Goal: Information Seeking & Learning: Learn about a topic

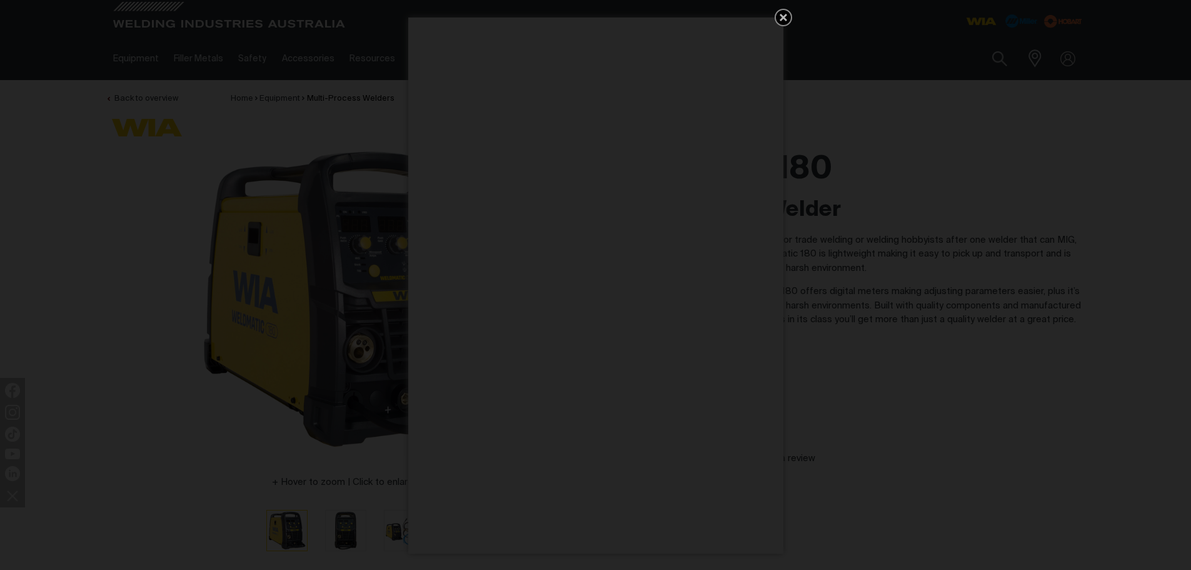
click at [783, 19] on icon "Get 5 WIA Welding Guides Free!" at bounding box center [783, 17] width 15 height 15
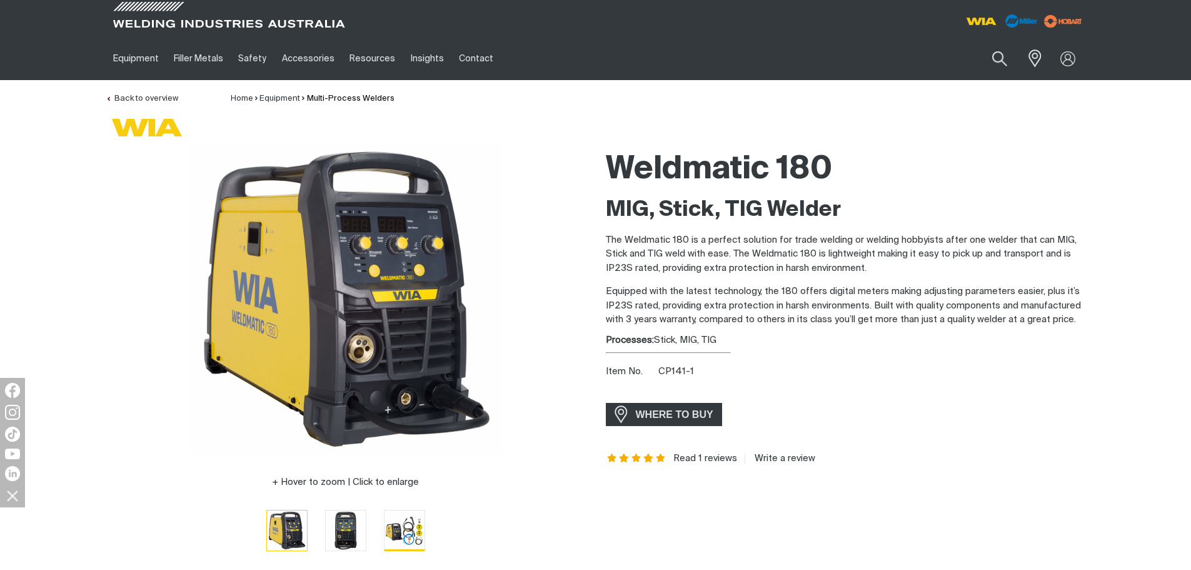
click at [413, 527] on img "Go to slide 3" at bounding box center [405, 530] width 40 height 40
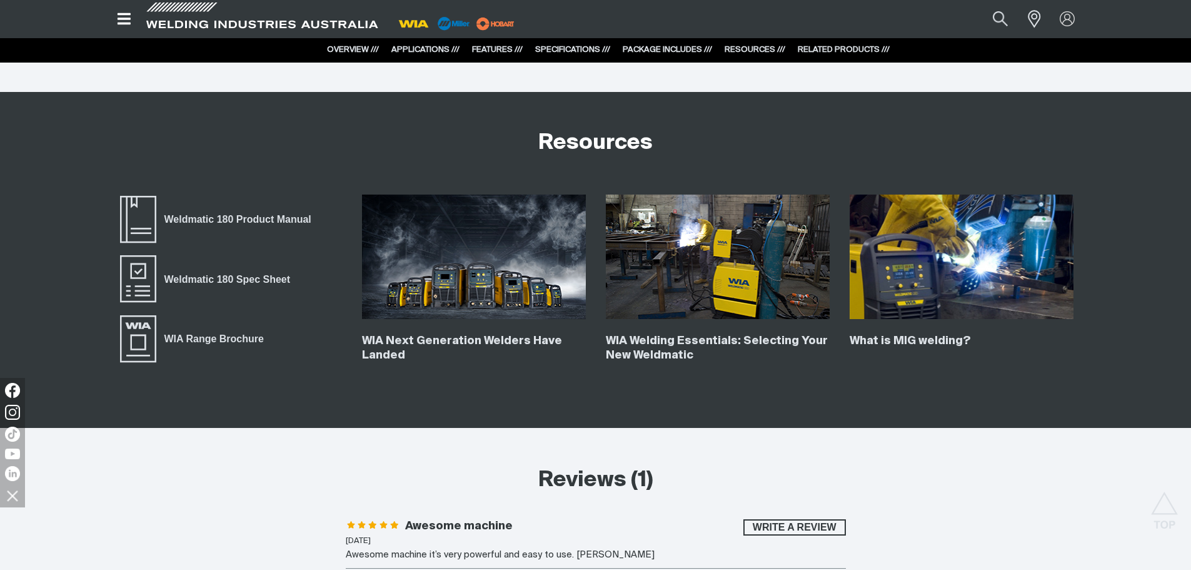
scroll to position [4815, 0]
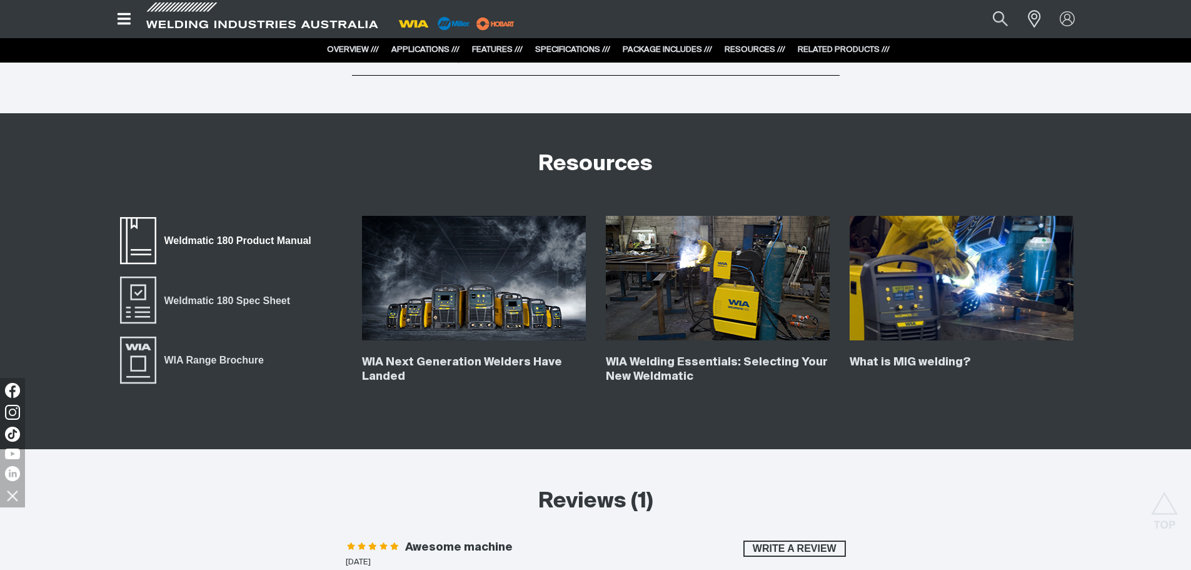
click at [148, 239] on span "Weldmatic 180 Product Manual" at bounding box center [138, 241] width 40 height 50
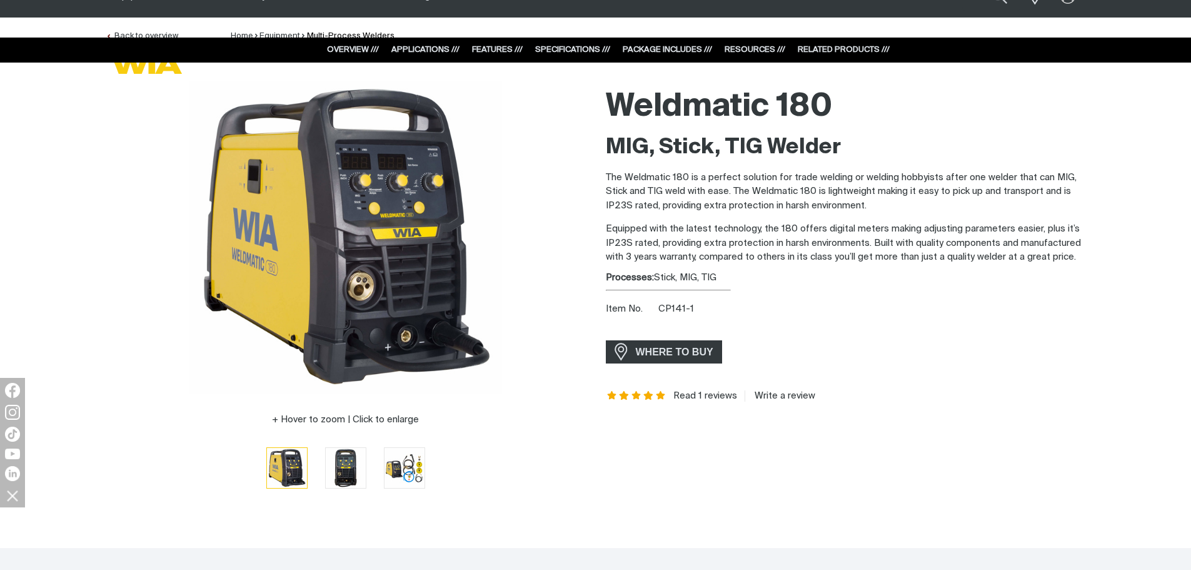
scroll to position [0, 0]
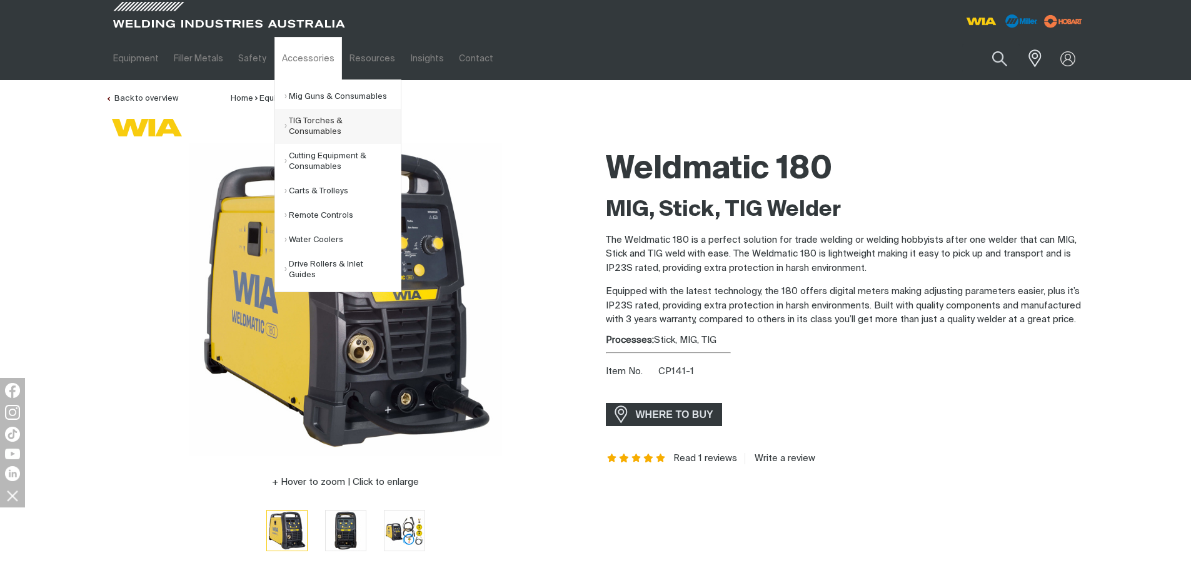
click at [314, 121] on link "TIG Torches & Consumables" at bounding box center [343, 126] width 116 height 35
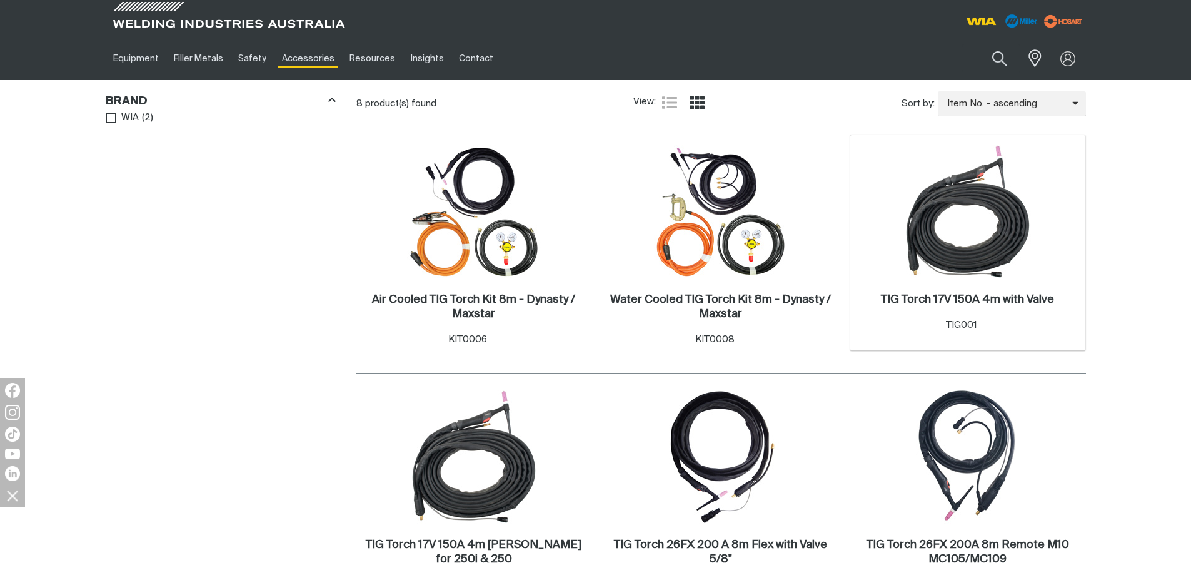
click at [950, 231] on img at bounding box center [968, 211] width 134 height 134
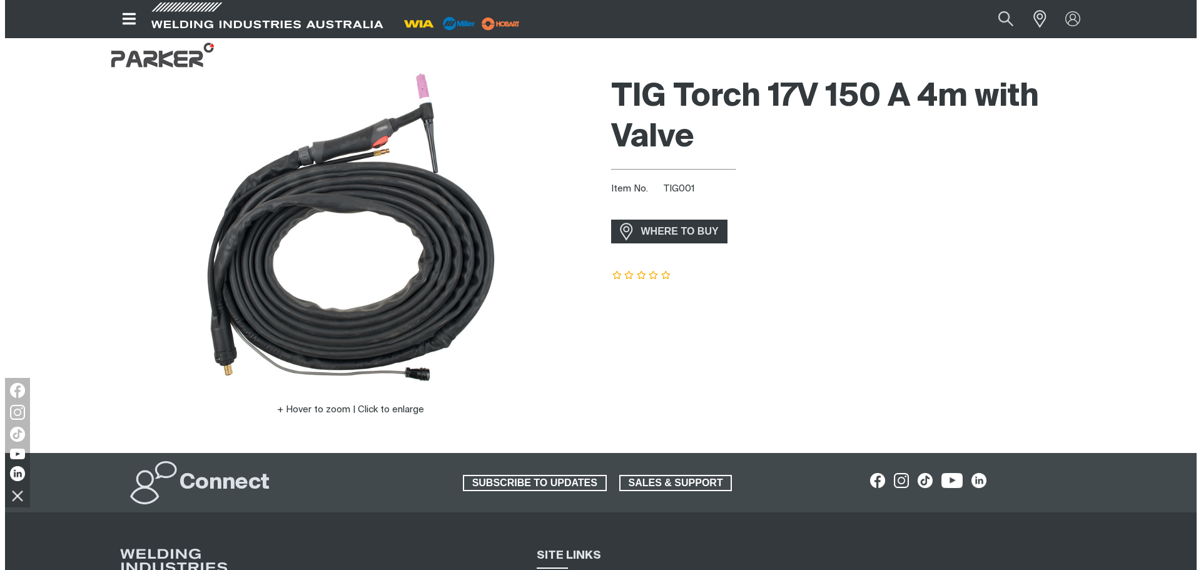
scroll to position [10, 0]
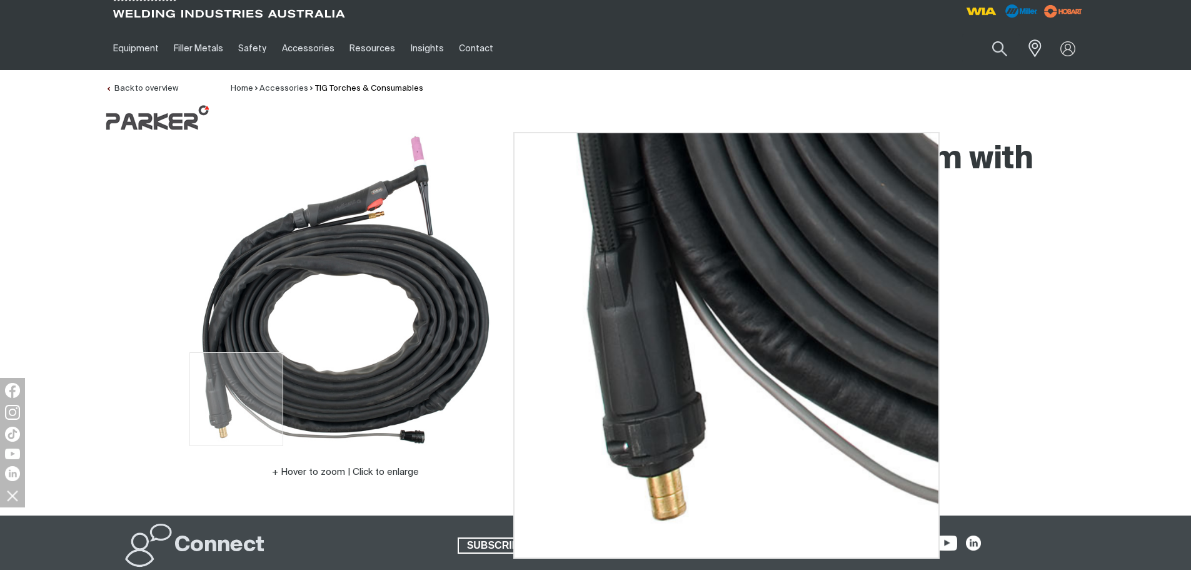
click at [233, 418] on img at bounding box center [345, 289] width 313 height 313
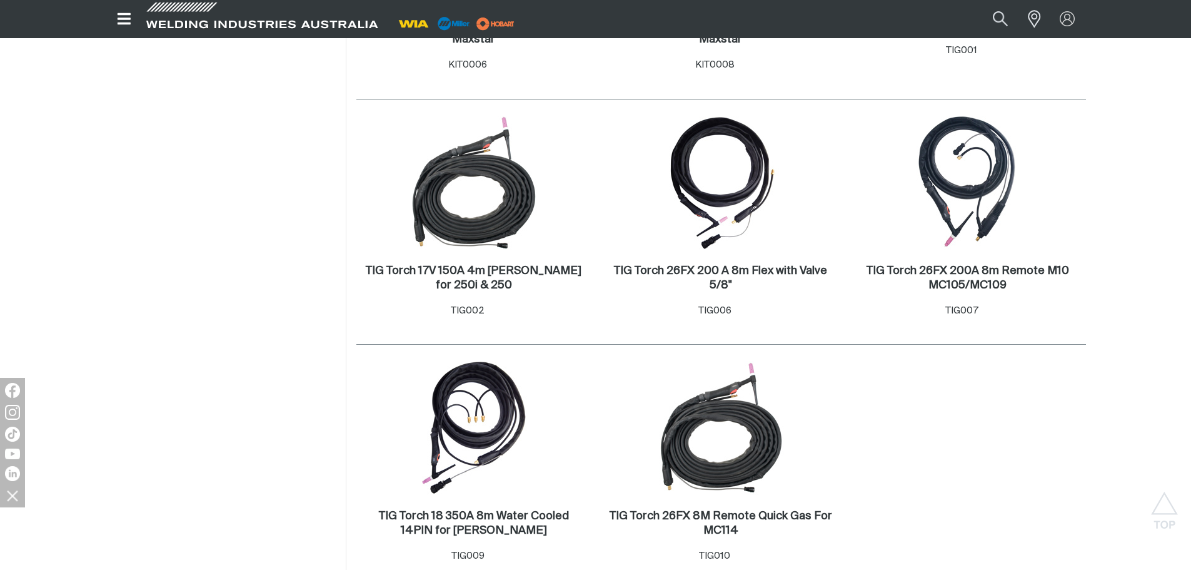
scroll to position [438, 0]
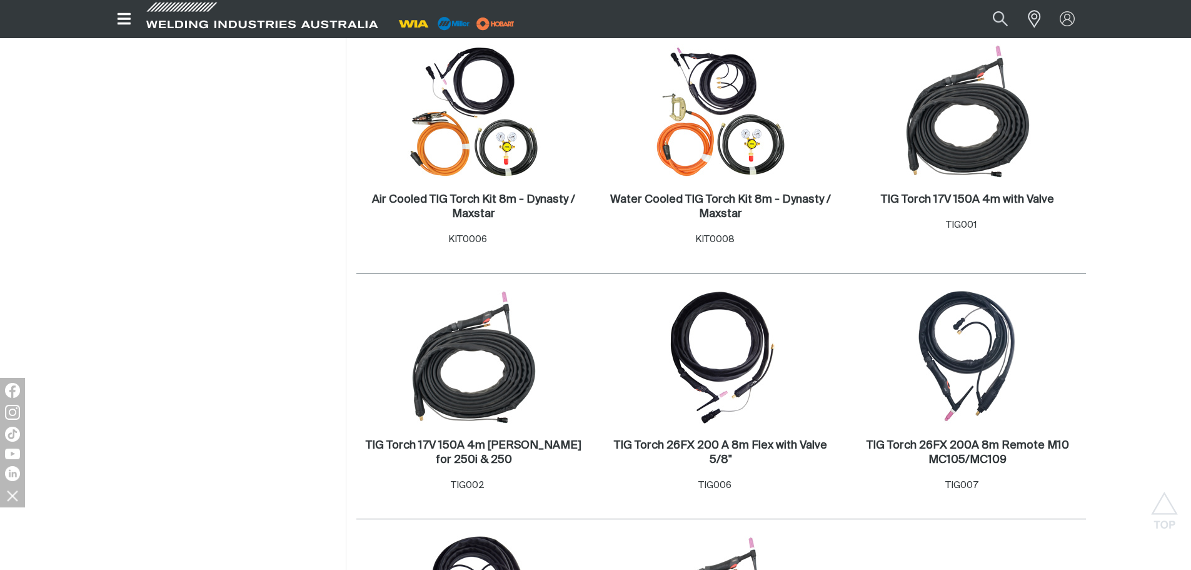
drag, startPoint x: 272, startPoint y: 229, endPoint x: 273, endPoint y: 223, distance: 6.3
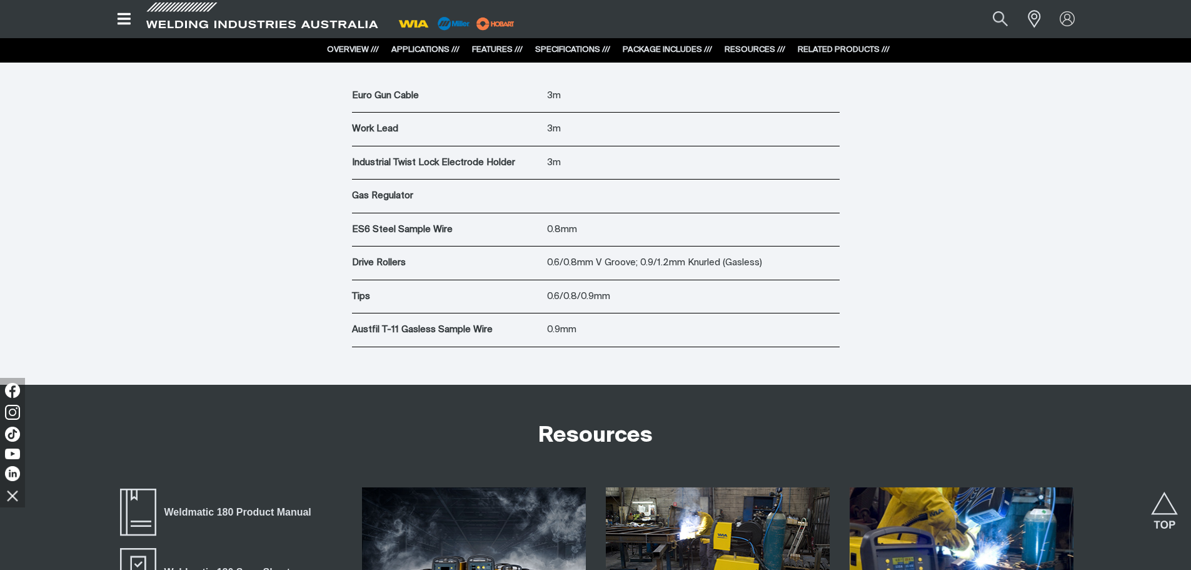
scroll to position [4752, 0]
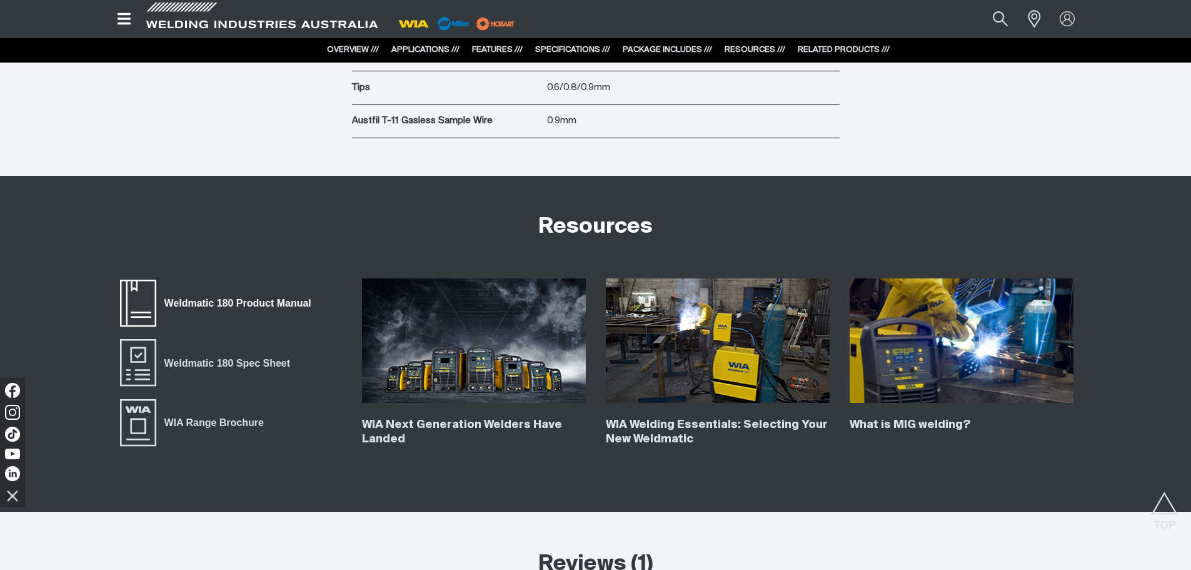
click at [244, 303] on span "Weldmatic 180 Product Manual" at bounding box center [237, 303] width 163 height 16
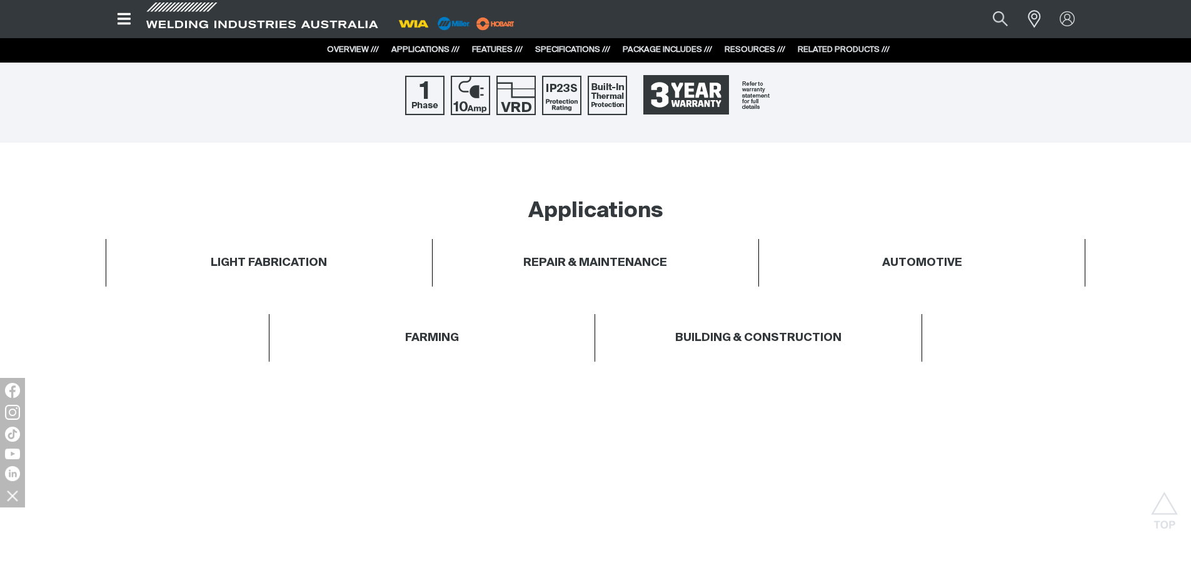
scroll to position [0, 0]
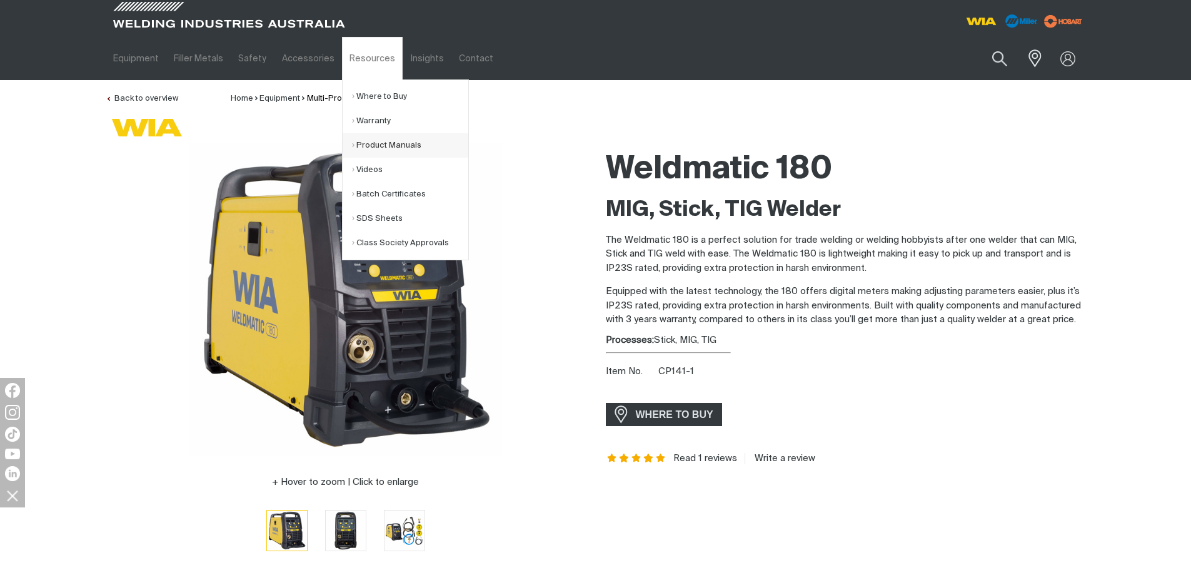
click at [381, 146] on link "Product Manuals" at bounding box center [410, 145] width 116 height 24
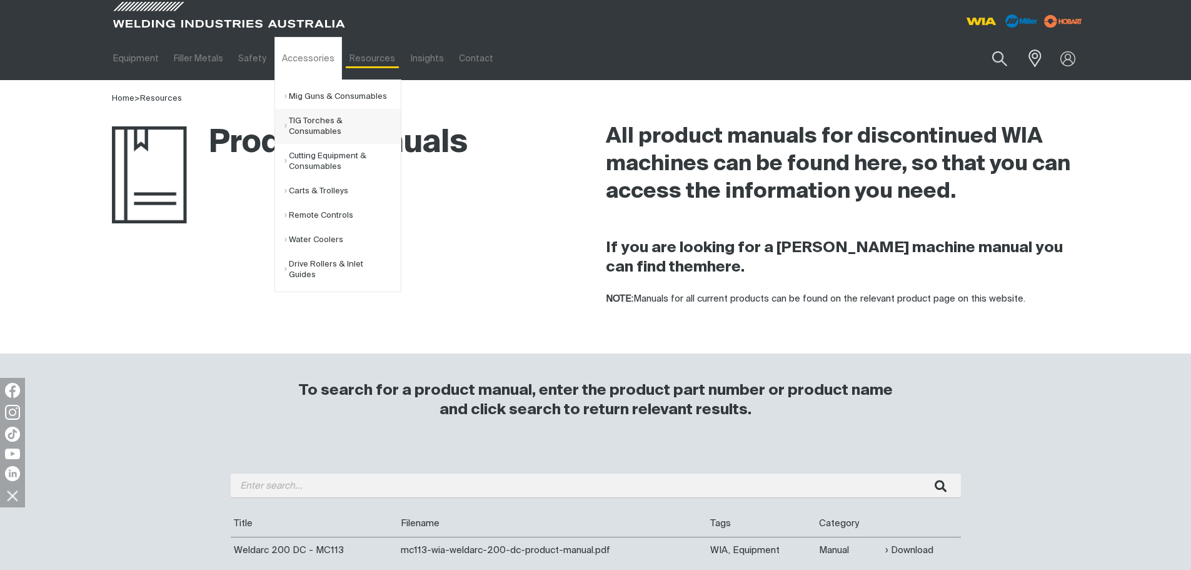
click at [314, 123] on link "TIG Torches & Consumables" at bounding box center [343, 126] width 116 height 35
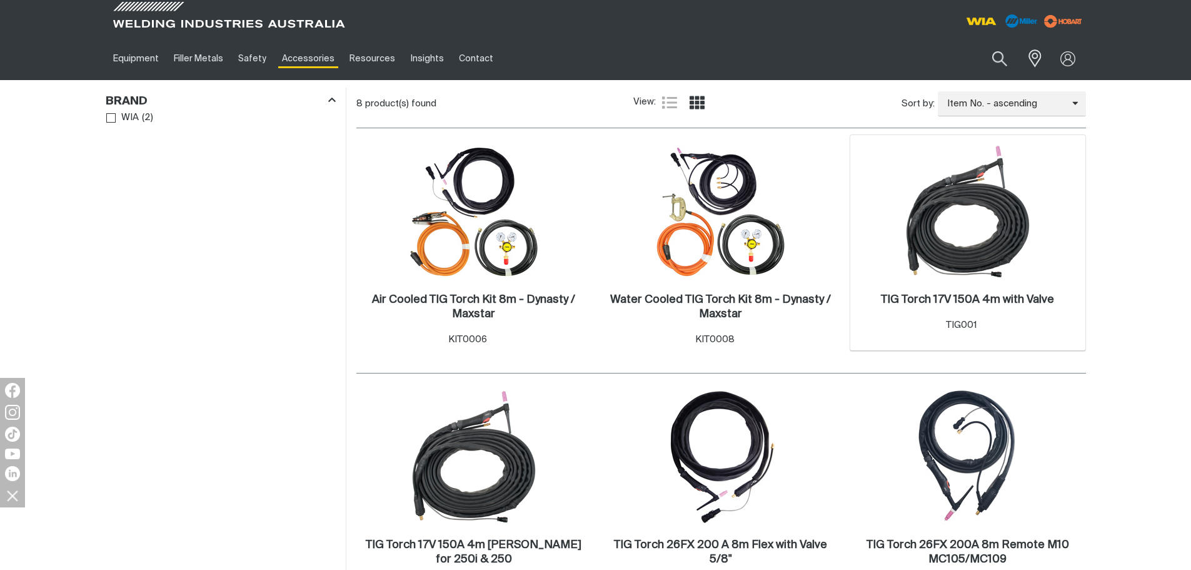
click at [991, 266] on img at bounding box center [968, 211] width 134 height 134
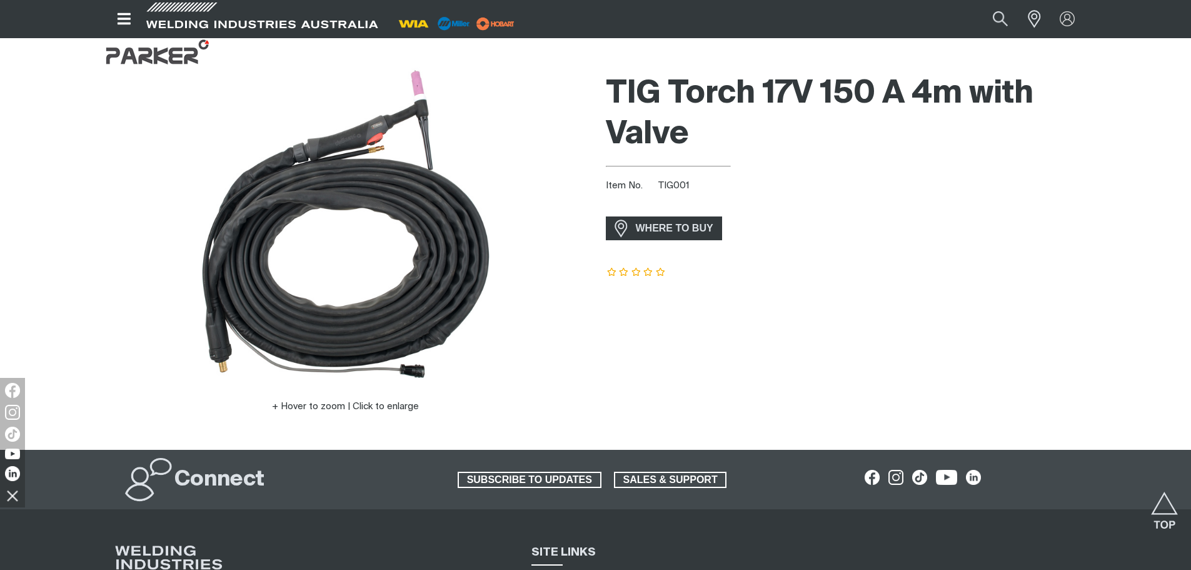
scroll to position [10, 0]
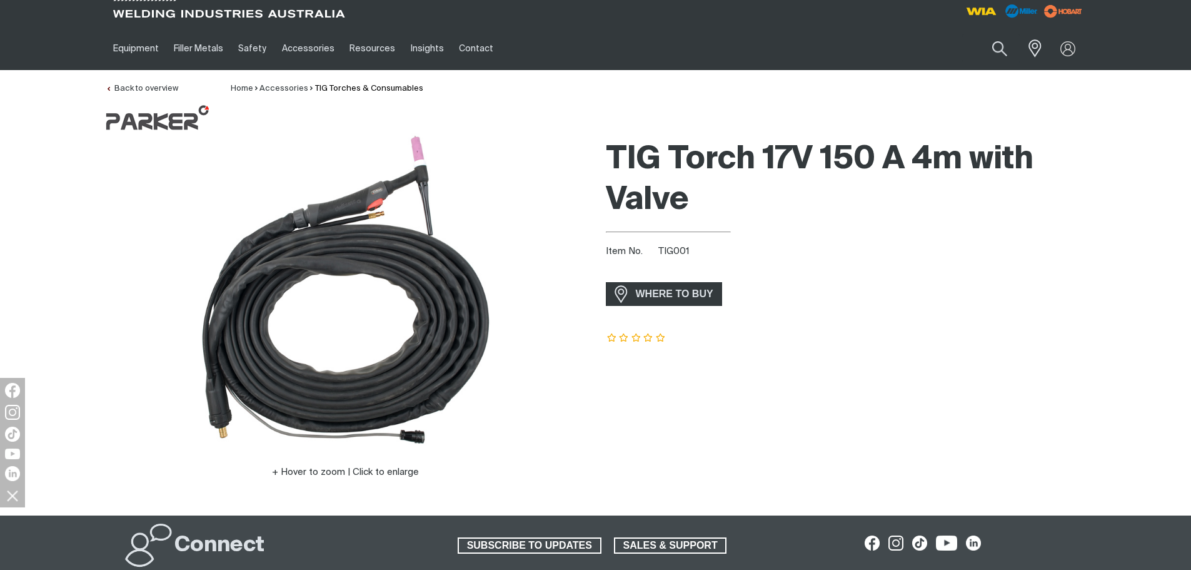
click at [672, 246] on span "TIG001" at bounding box center [673, 250] width 31 height 9
copy span "TIG001"
